Goal: Check status: Check status

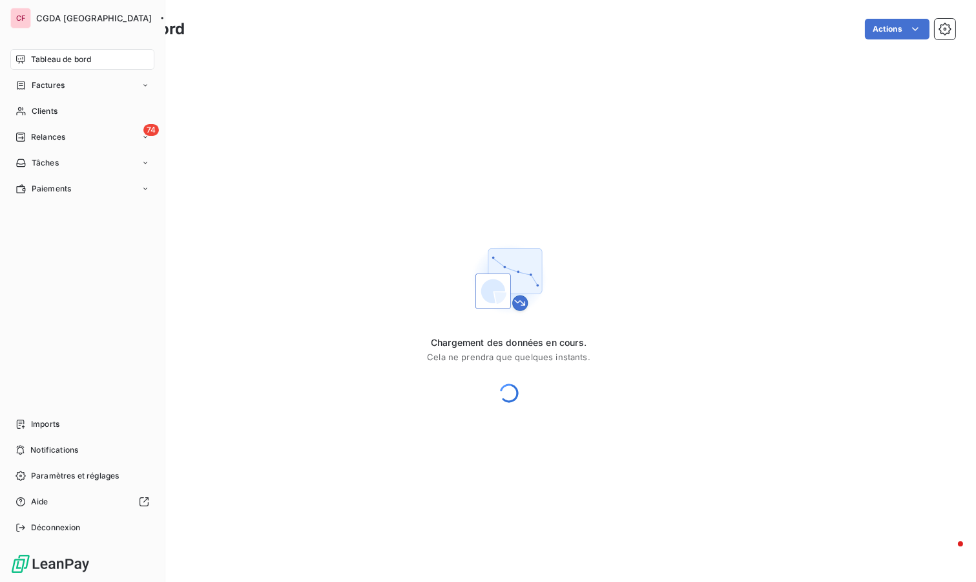
click at [59, 113] on div "Clients" at bounding box center [82, 111] width 144 height 21
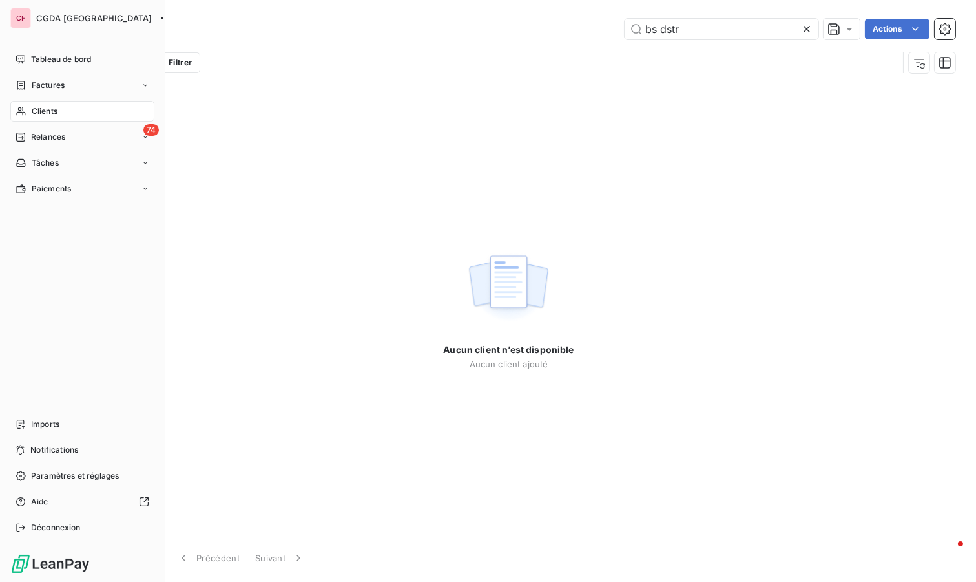
click at [34, 112] on span "Clients" at bounding box center [45, 111] width 26 height 12
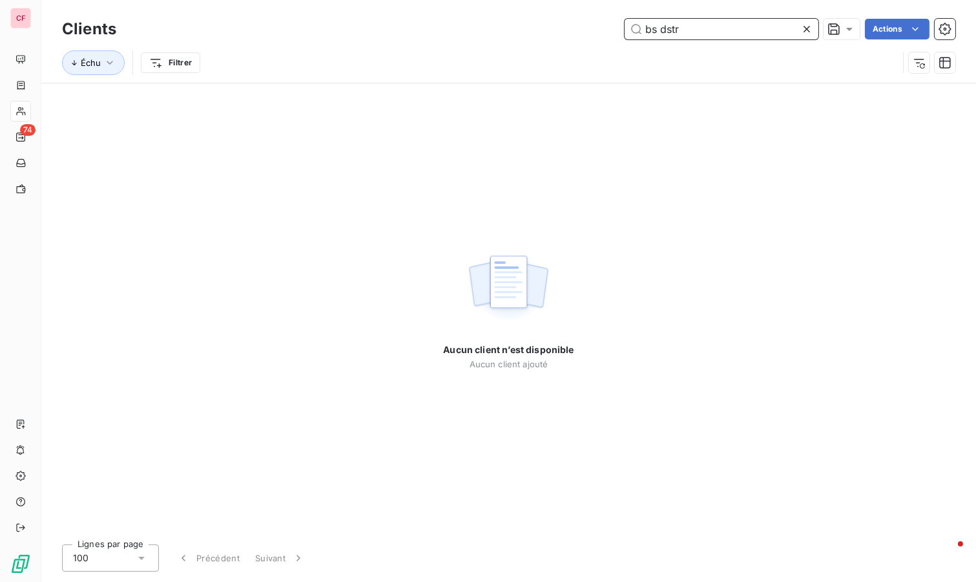
click at [693, 30] on input "bs dstr" at bounding box center [722, 29] width 194 height 21
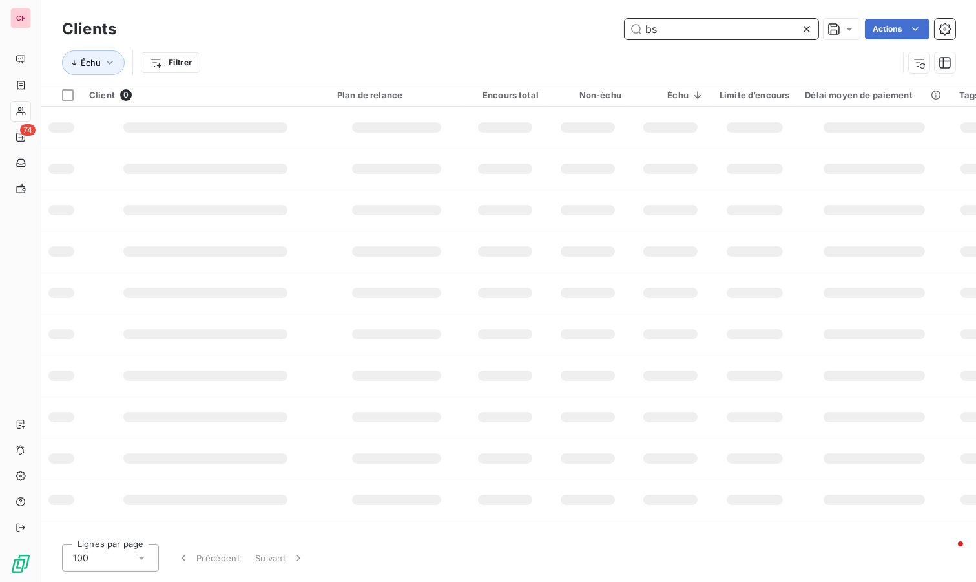
type input "b"
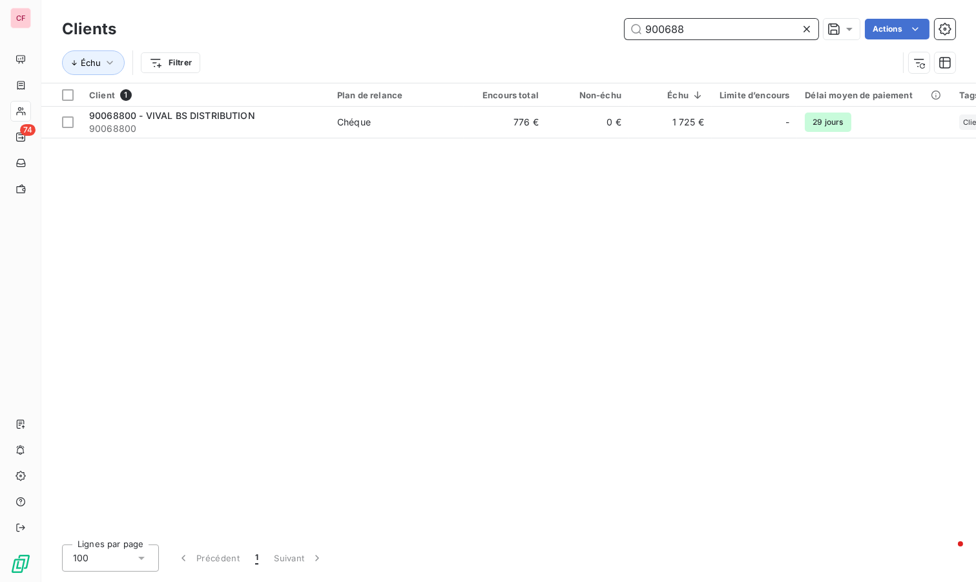
type input "900688"
click at [277, 130] on span "90068800" at bounding box center [205, 128] width 233 height 13
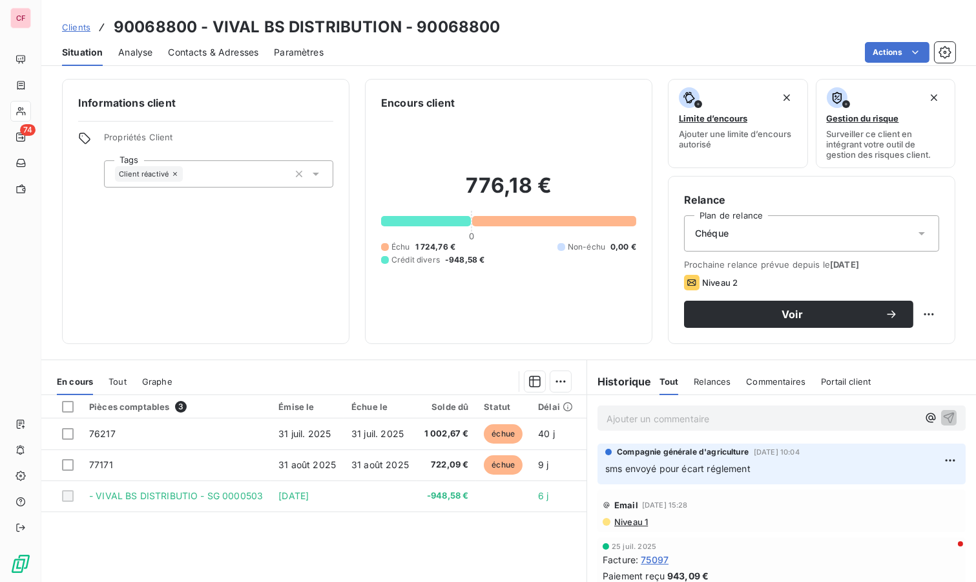
click at [372, 433] on span "31 juil. 2025" at bounding box center [377, 433] width 52 height 11
